Goal: Task Accomplishment & Management: Manage account settings

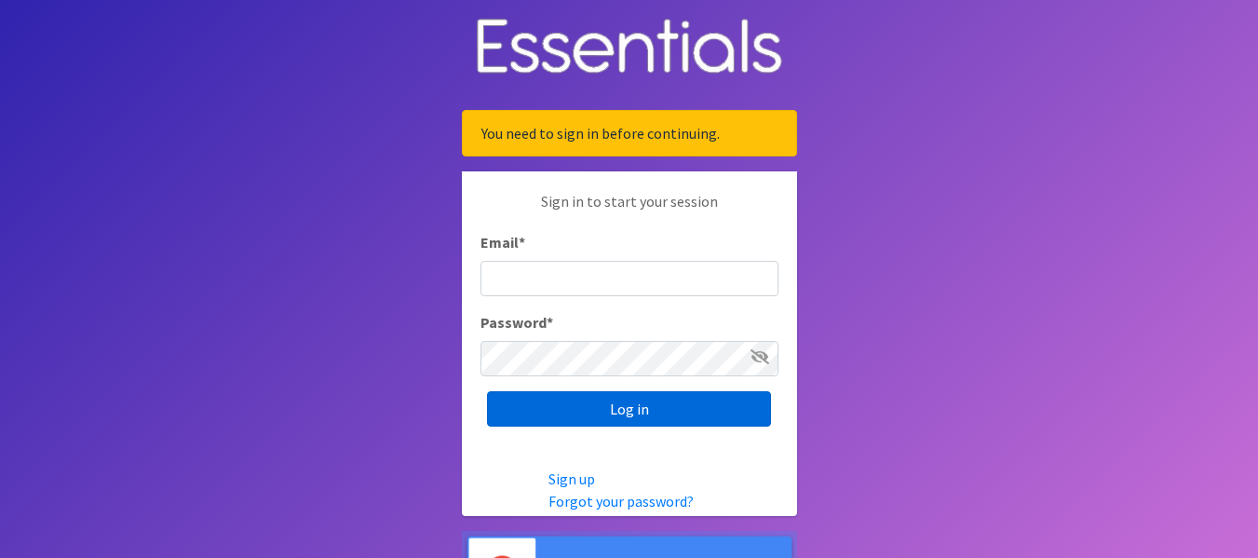
type input "dustin@lincolnhygienenetwork.org"
click at [617, 424] on input "Log in" at bounding box center [629, 408] width 284 height 35
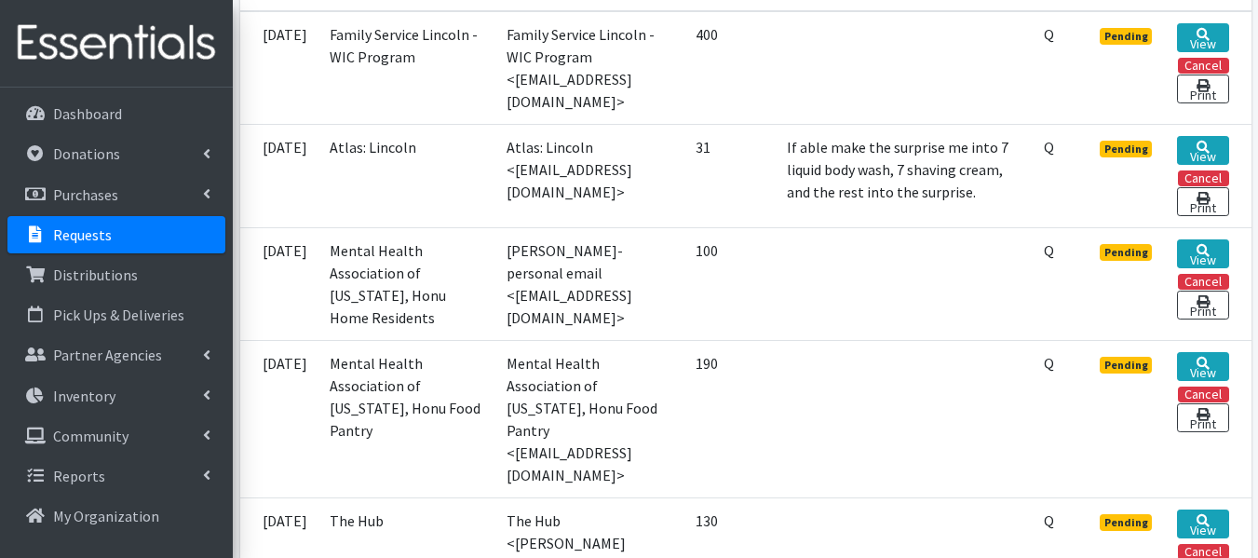
scroll to position [629, 0]
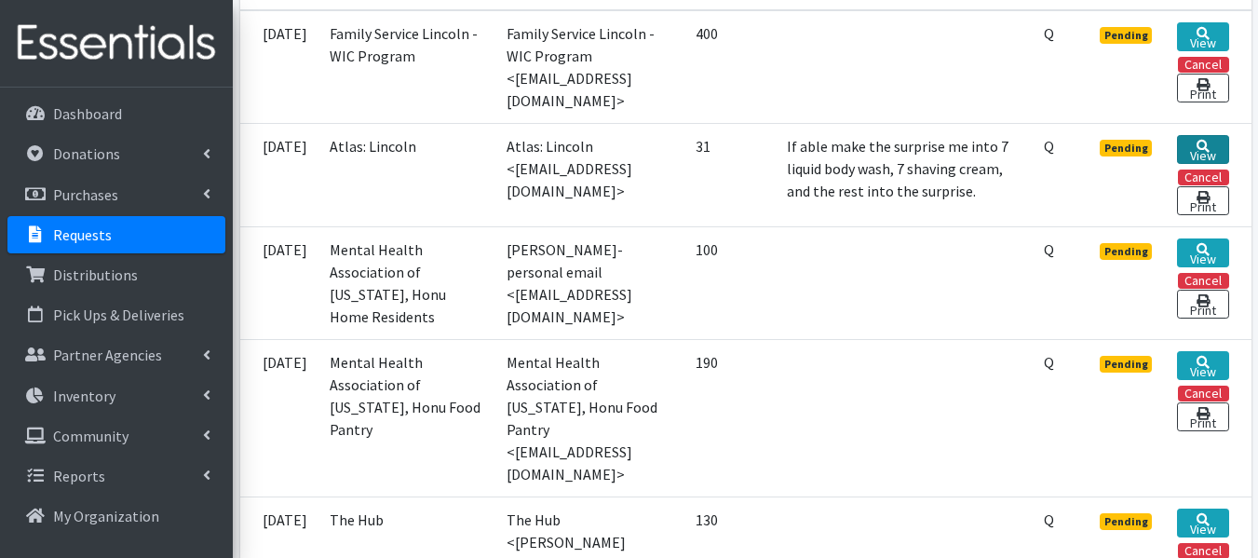
click at [1213, 135] on link "View" at bounding box center [1202, 149] width 51 height 29
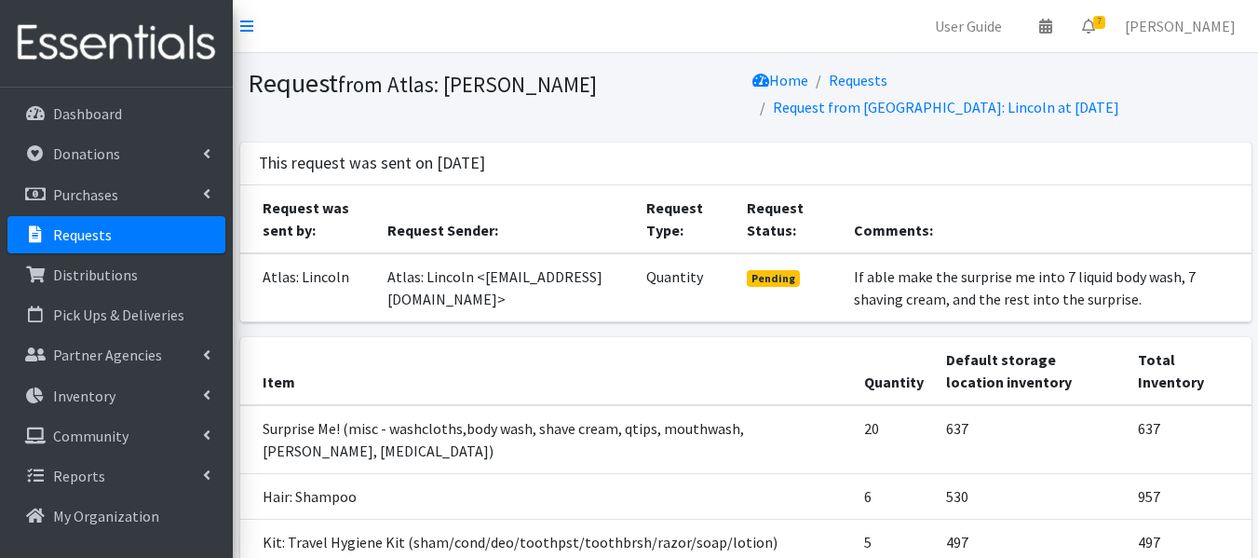
scroll to position [174, 0]
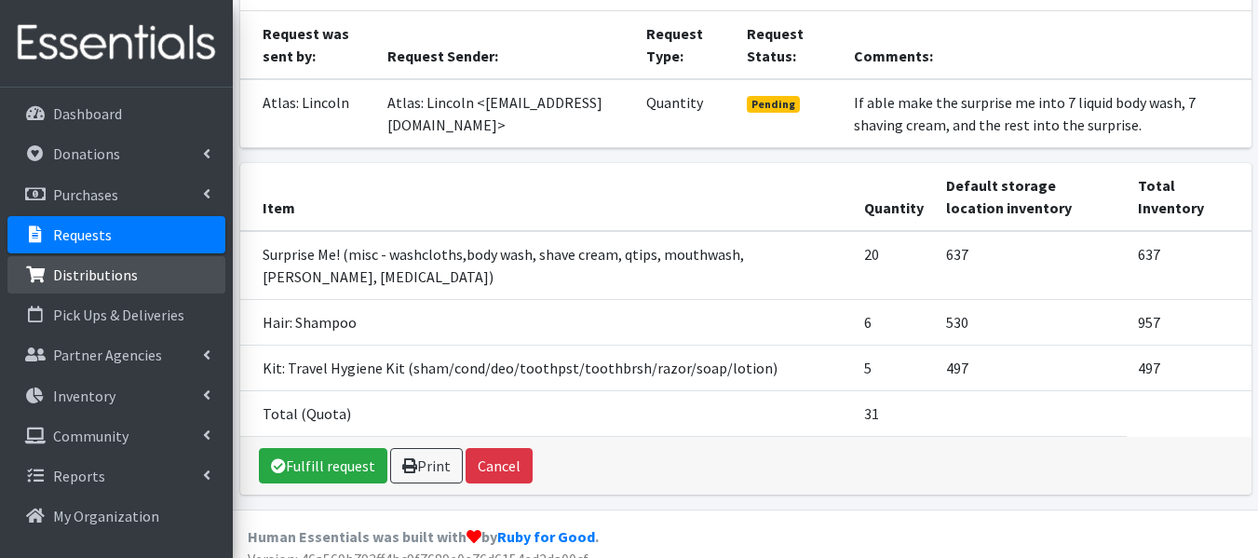
click at [78, 274] on p "Distributions" at bounding box center [95, 274] width 85 height 19
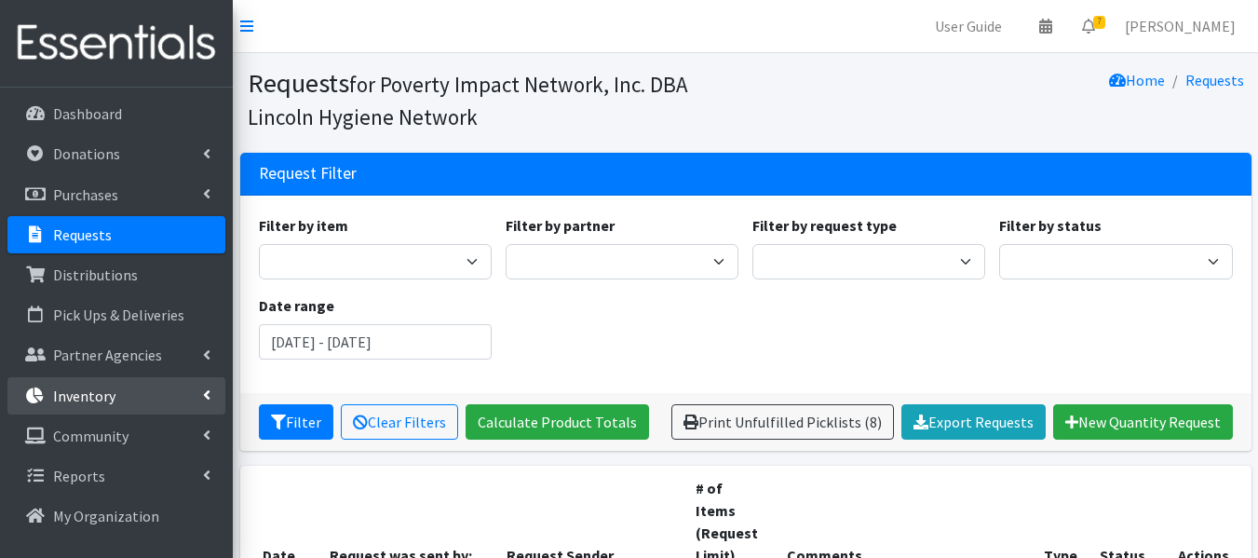
click at [89, 404] on p "Inventory" at bounding box center [84, 395] width 62 height 19
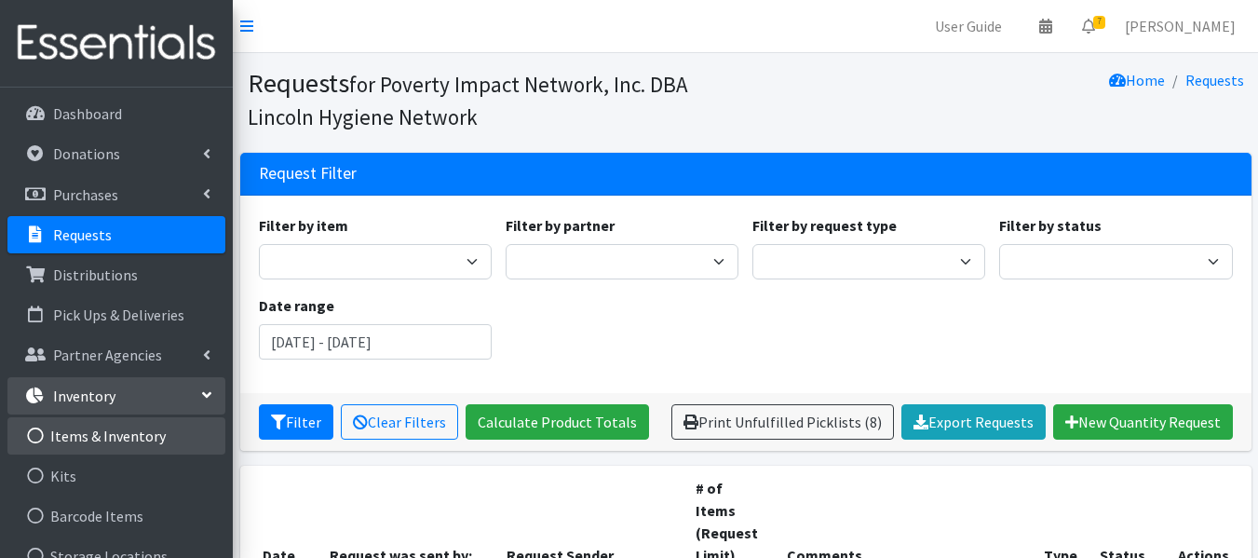
click at [87, 434] on link "Items & Inventory" at bounding box center [116, 435] width 218 height 37
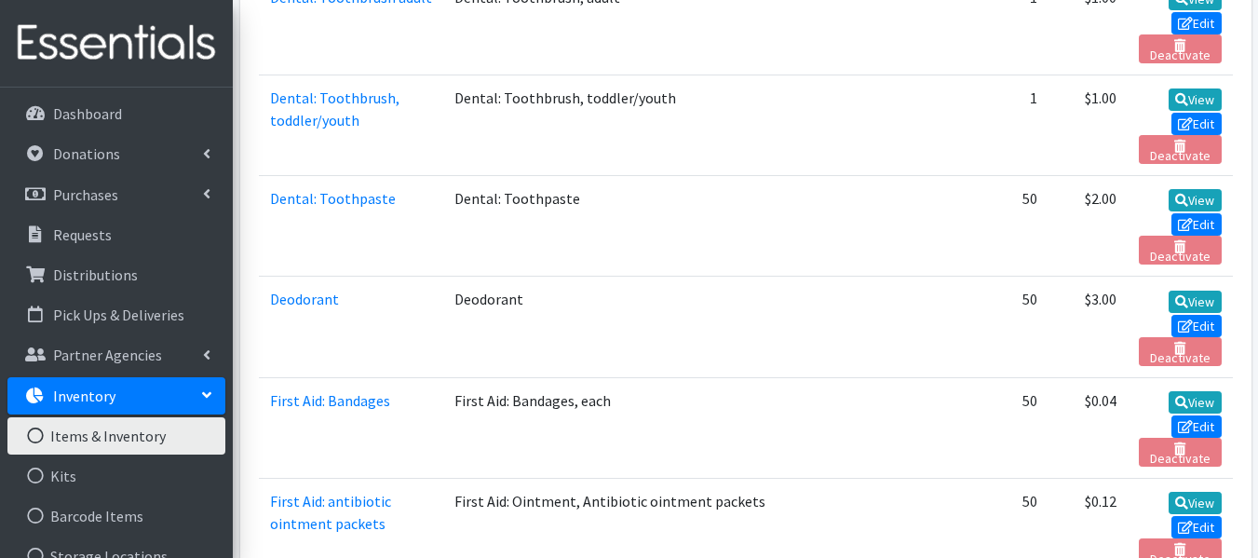
scroll to position [1416, 0]
click at [303, 298] on link "Deodorant" at bounding box center [304, 298] width 69 height 19
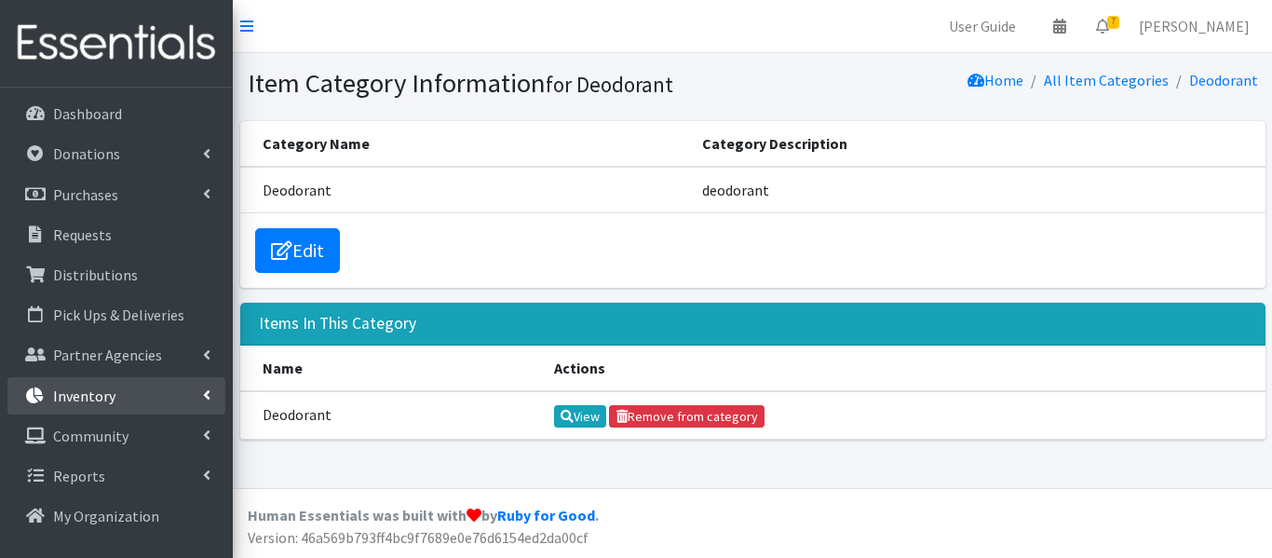
click at [89, 397] on p "Inventory" at bounding box center [84, 395] width 62 height 19
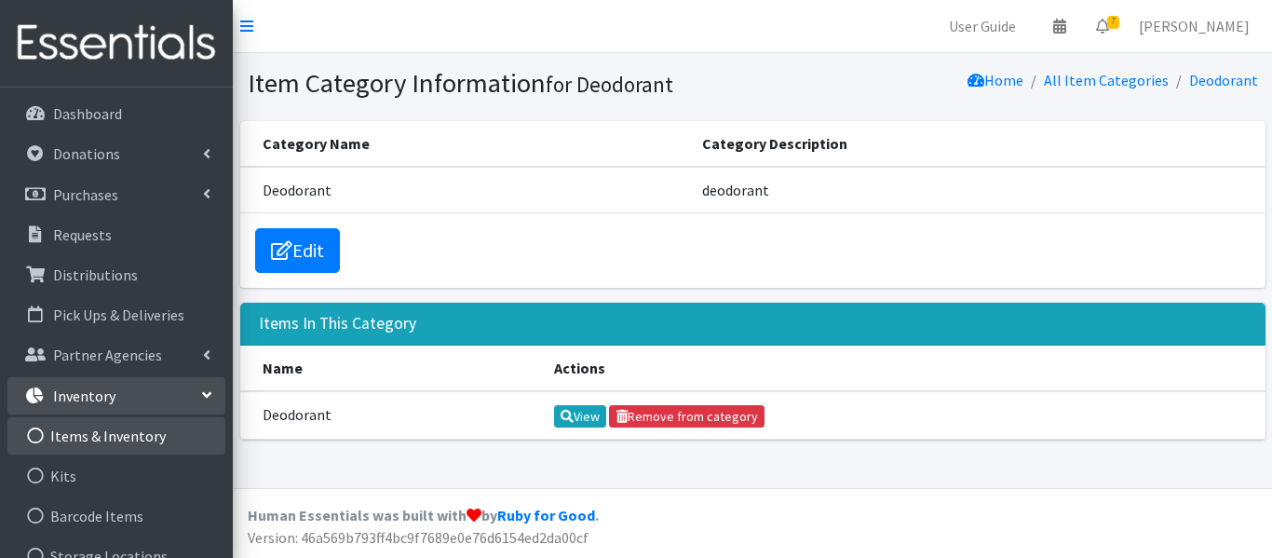
click at [92, 429] on link "Items & Inventory" at bounding box center [116, 435] width 218 height 37
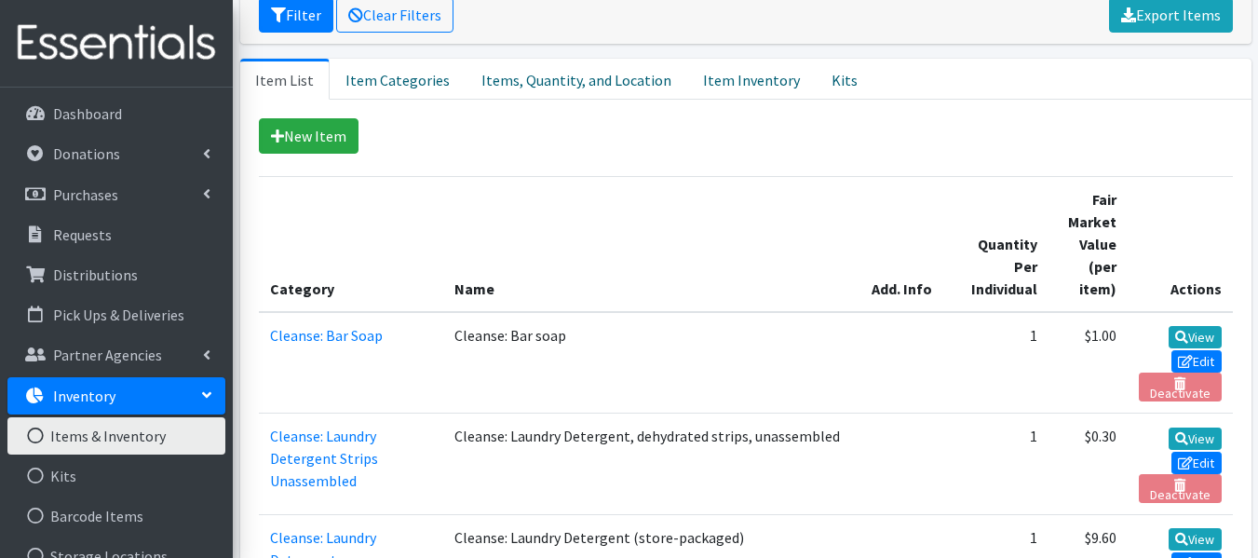
scroll to position [226, 0]
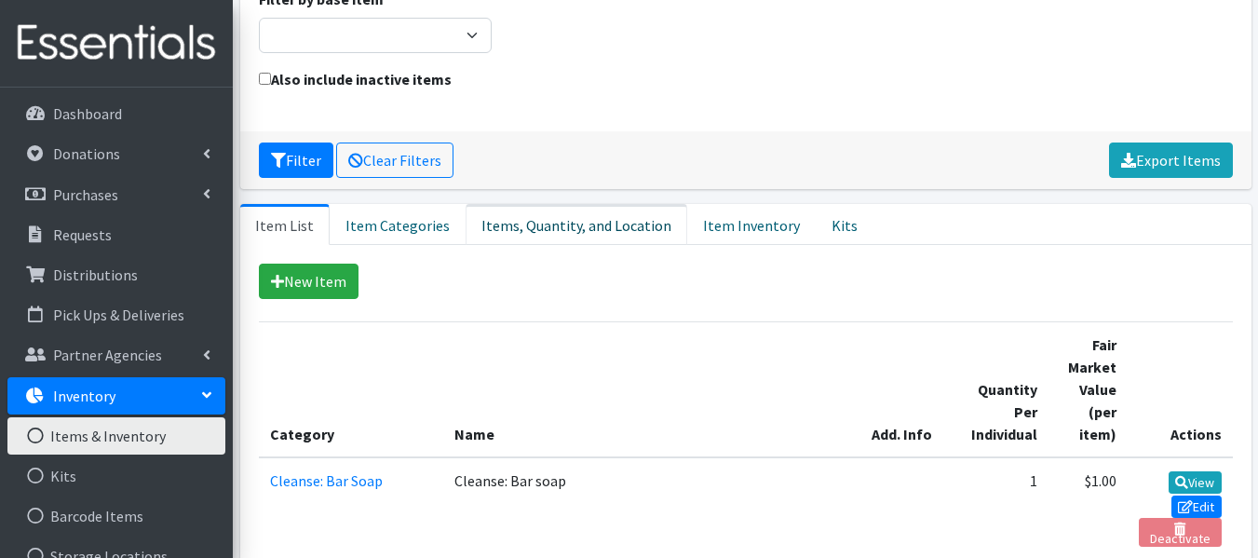
click at [553, 229] on link "Items, Quantity, and Location" at bounding box center [576, 224] width 222 height 41
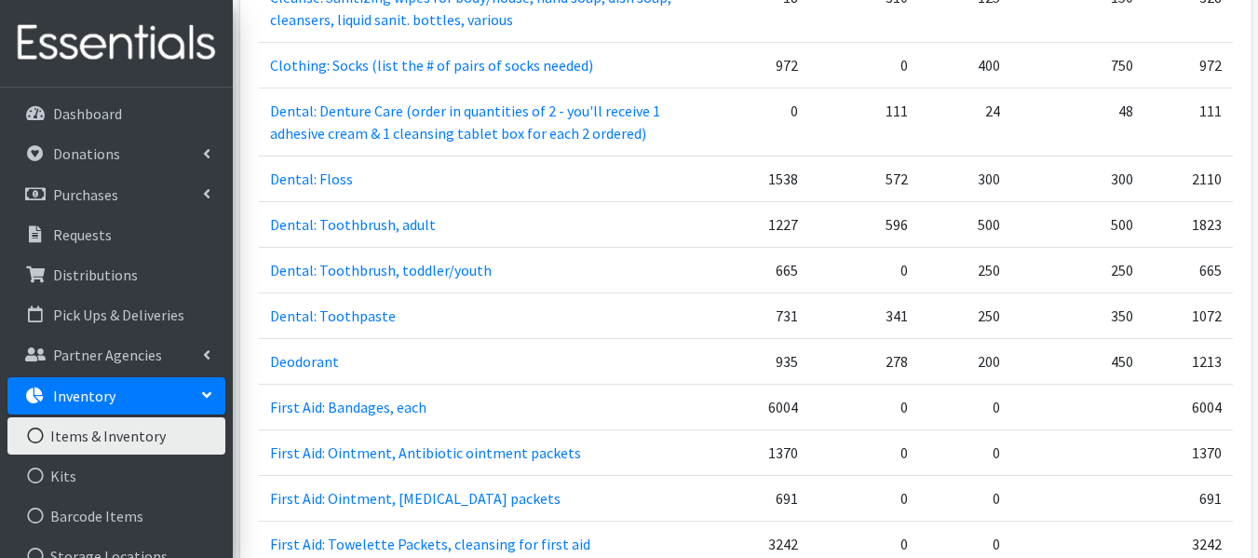
scroll to position [823, 0]
